Goal: Task Accomplishment & Management: Manage account settings

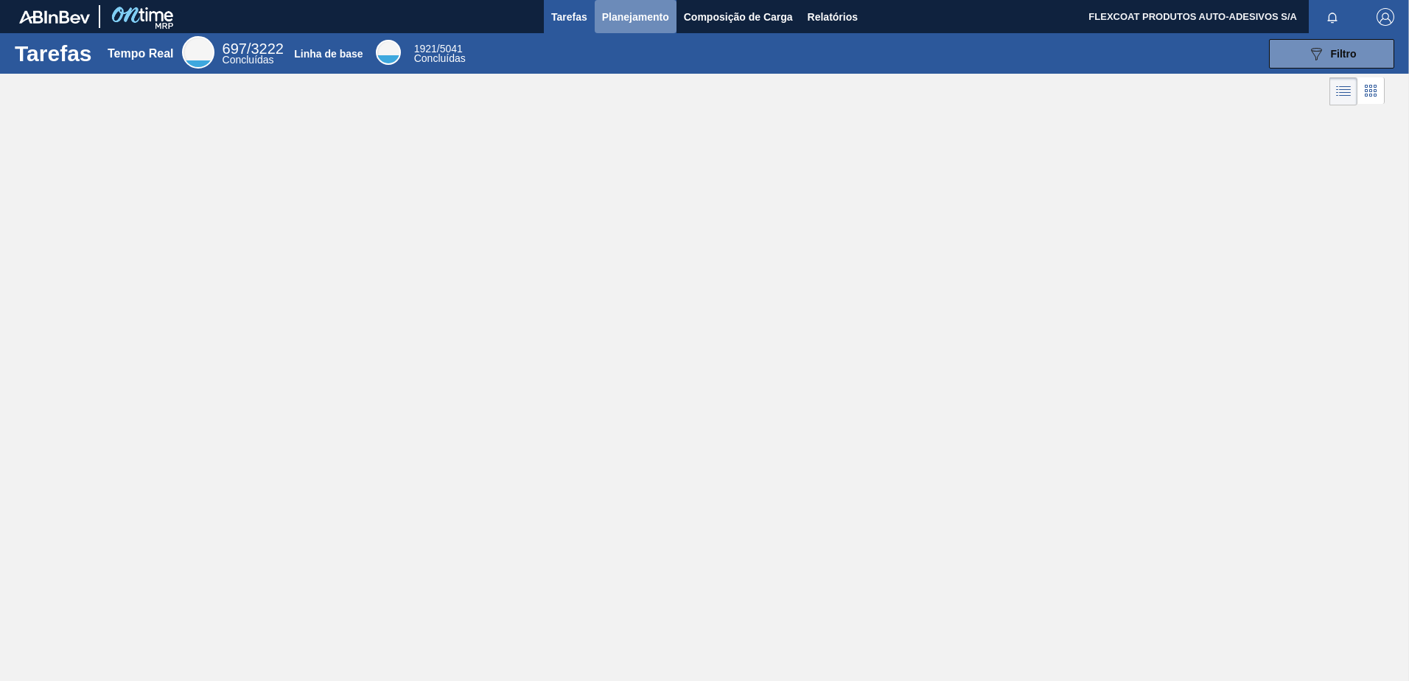
click at [618, 15] on span "Planejamento" at bounding box center [635, 17] width 67 height 18
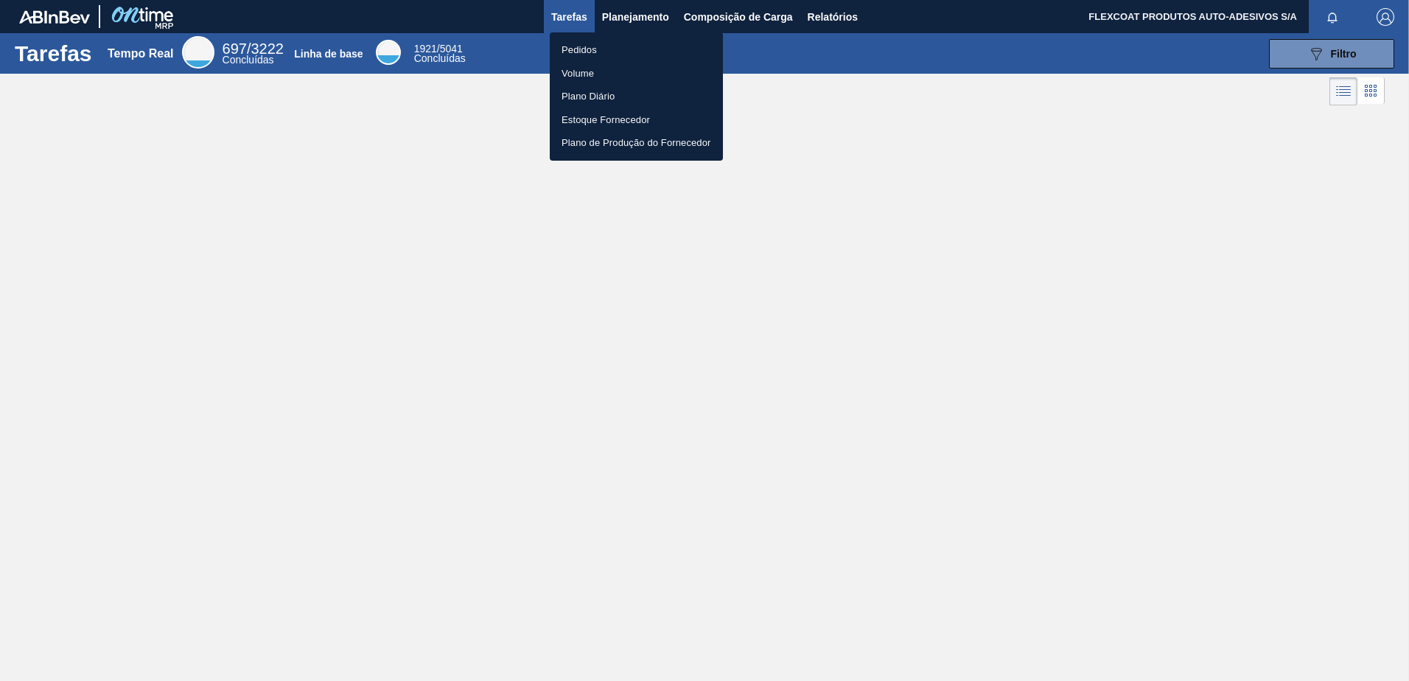
click at [586, 49] on li "Pedidos" at bounding box center [636, 50] width 173 height 24
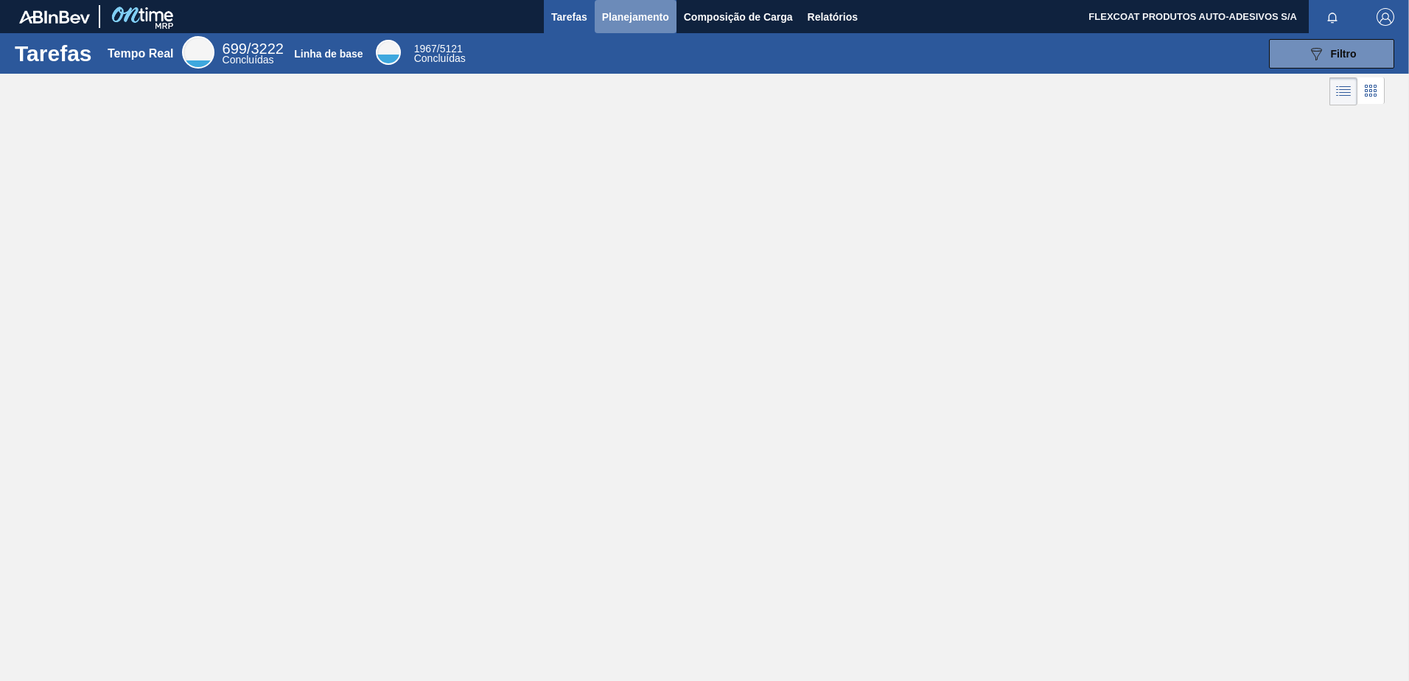
click at [601, 16] on button "Planejamento" at bounding box center [636, 16] width 82 height 33
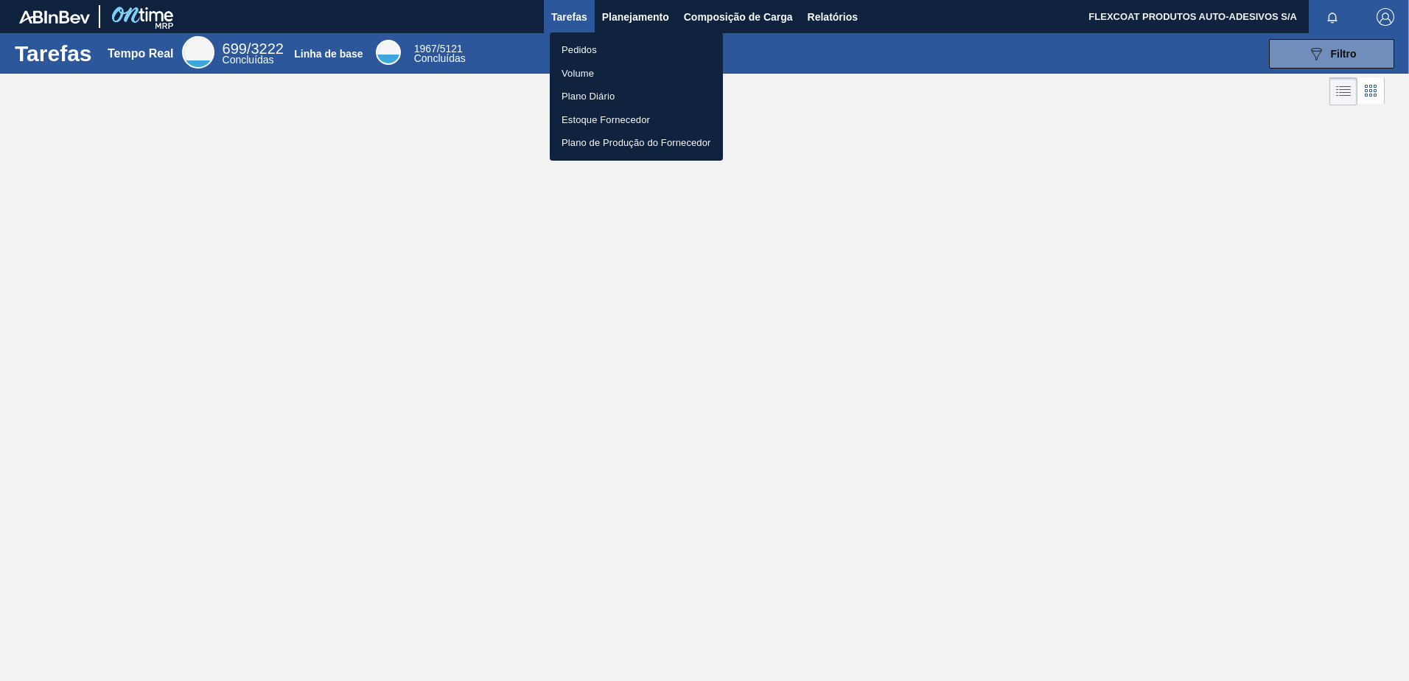
click at [580, 50] on li "Pedidos" at bounding box center [636, 50] width 173 height 24
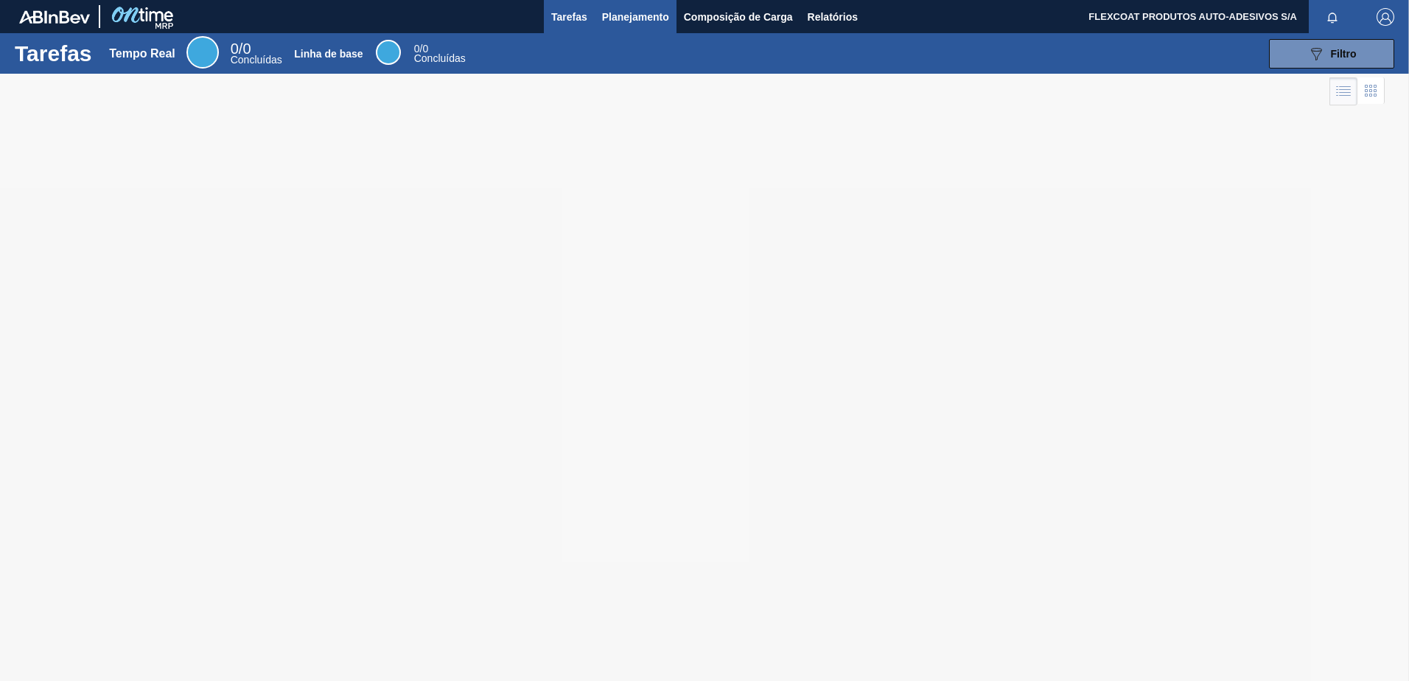
click at [621, 17] on span "Planejamento" at bounding box center [635, 17] width 67 height 18
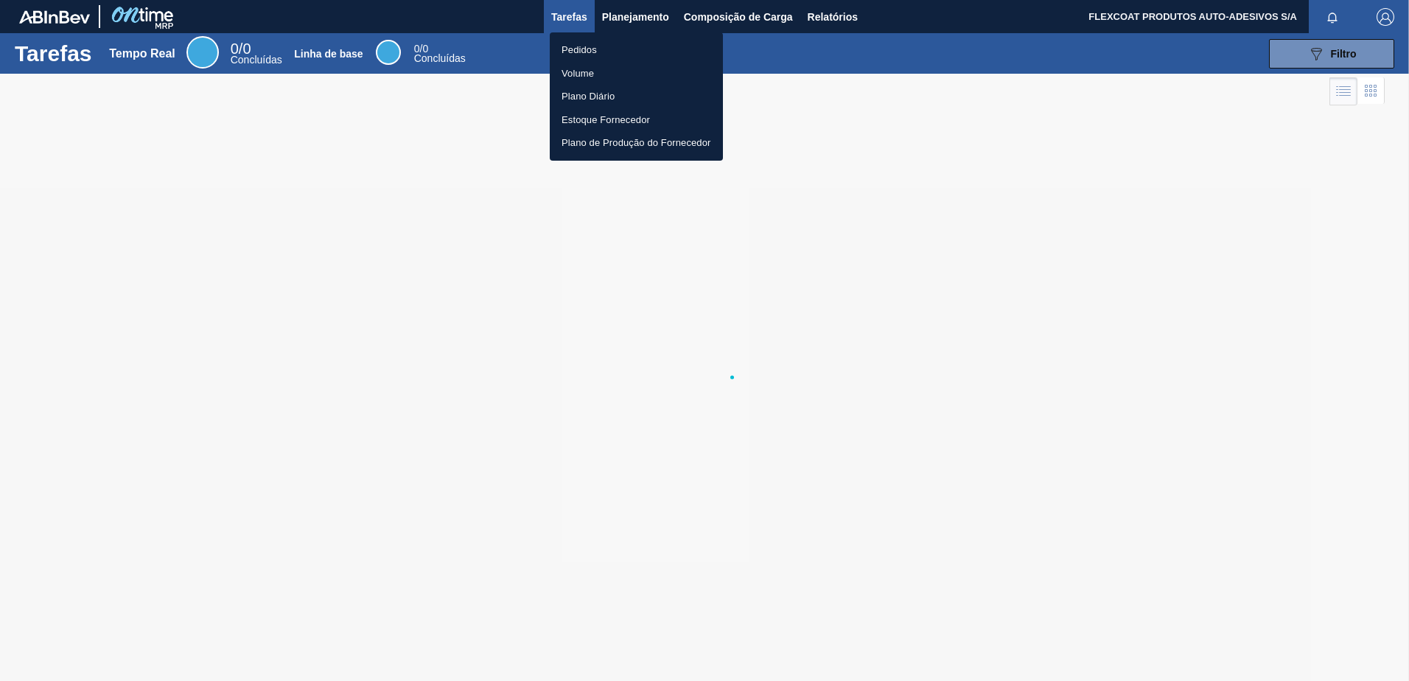
click at [582, 45] on li "Pedidos" at bounding box center [636, 50] width 173 height 24
